Goal: Information Seeking & Learning: Compare options

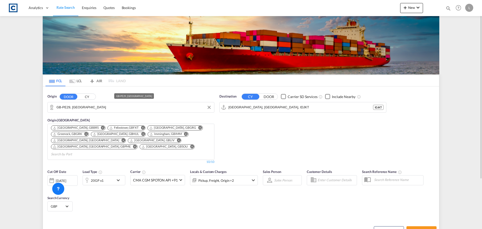
click at [72, 107] on input "GB-PE29, Huntingdonshire" at bounding box center [133, 107] width 155 height 8
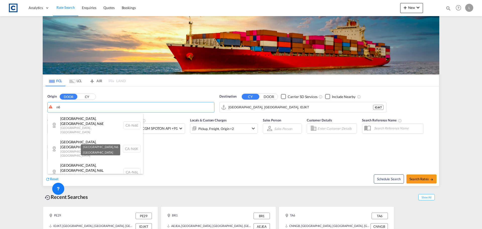
click at [88, 183] on div "Islington , N6 United Kingdom GB-N6" at bounding box center [95, 190] width 95 height 15
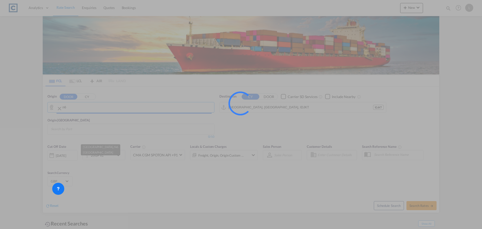
type input "GB-N6, Islington"
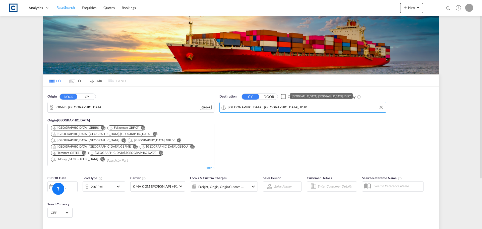
click at [251, 105] on input "Jakarta, Java, IDJKT" at bounding box center [305, 107] width 155 height 8
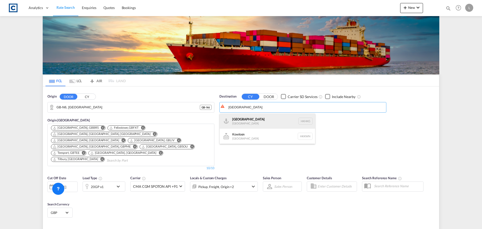
click at [249, 118] on div "Hong Kong Hong Kong HKHKG" at bounding box center [267, 120] width 95 height 15
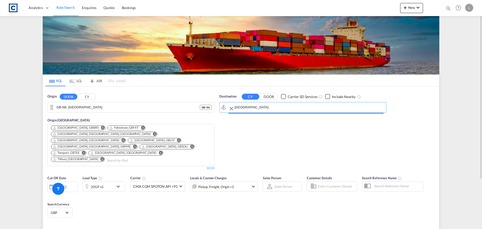
type input "Hong Kong, HKHKG"
type input "N6 to HKHKG / 15 Sep 2025"
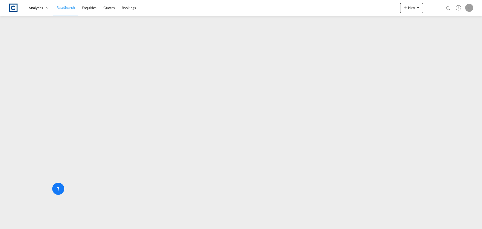
click at [66, 7] on span "Rate Search" at bounding box center [65, 7] width 18 height 4
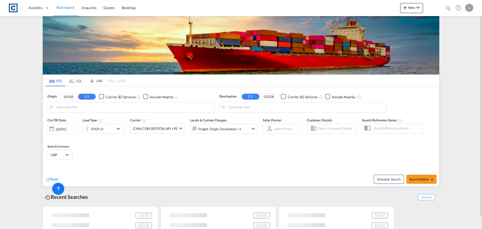
type input "GB-TW14, Hounslow"
type input "Sohar, OMSOH"
